Goal: Task Accomplishment & Management: Complete application form

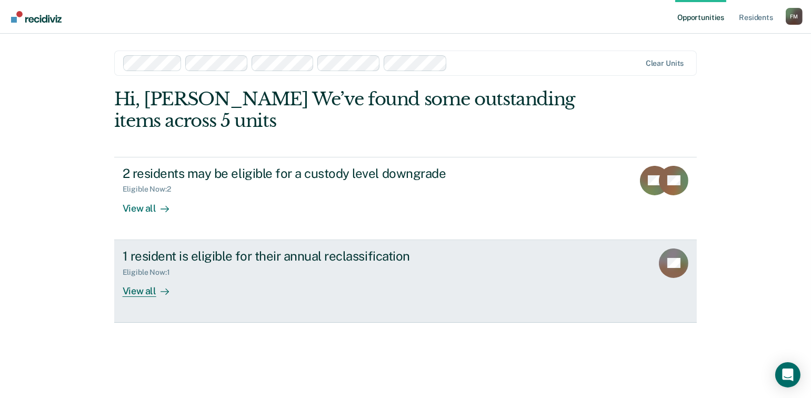
click at [132, 294] on div "View all" at bounding box center [152, 286] width 59 height 21
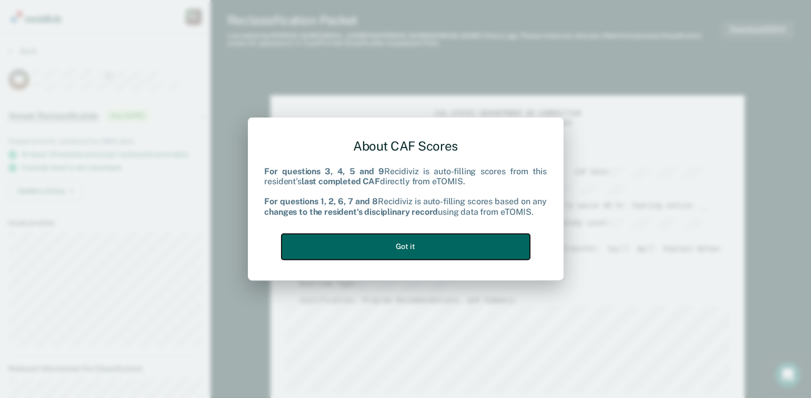
click at [390, 252] on button "Got it" at bounding box center [405, 247] width 248 height 26
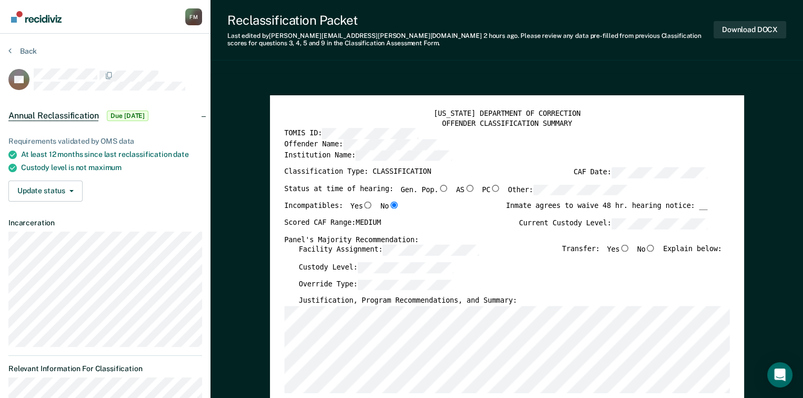
click at [653, 246] on input "No" at bounding box center [650, 248] width 11 height 7
type textarea "x"
radio input "true"
type textarea "x"
